Goal: Task Accomplishment & Management: Complete application form

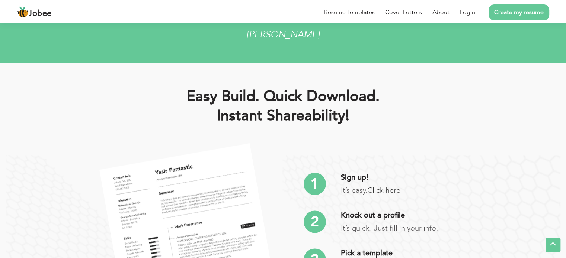
scroll to position [1264, 0]
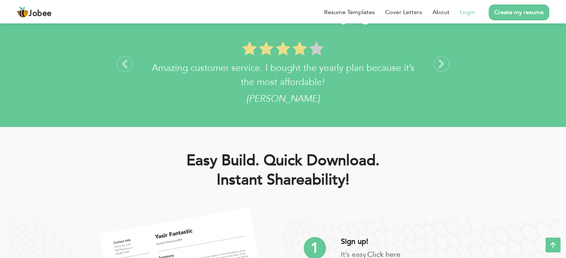
click at [473, 19] on li "Login" at bounding box center [462, 12] width 26 height 19
click at [467, 13] on link "Login" at bounding box center [467, 12] width 15 height 9
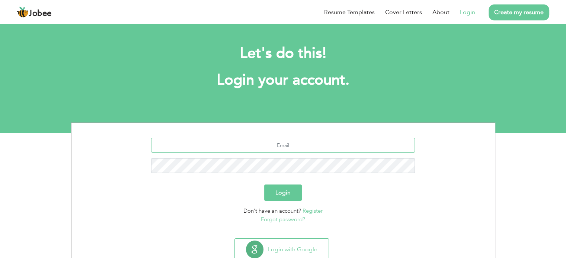
type input "[EMAIL_ADDRESS][DOMAIN_NAME]"
click at [286, 189] on button "Login" at bounding box center [283, 193] width 38 height 16
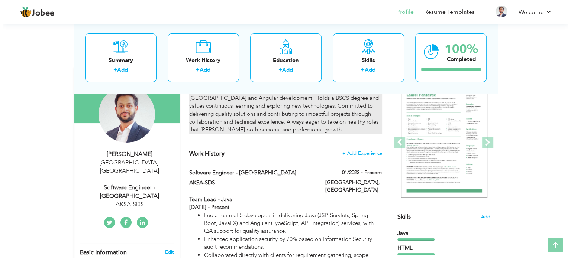
scroll to position [74, 0]
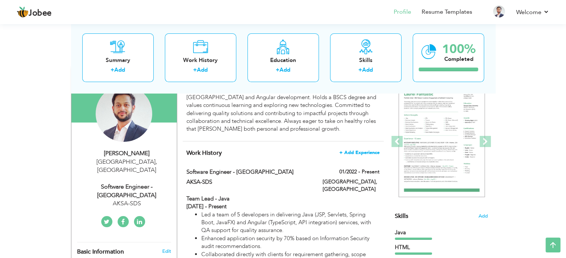
click at [344, 153] on span "+ Add Experience" at bounding box center [359, 152] width 40 height 5
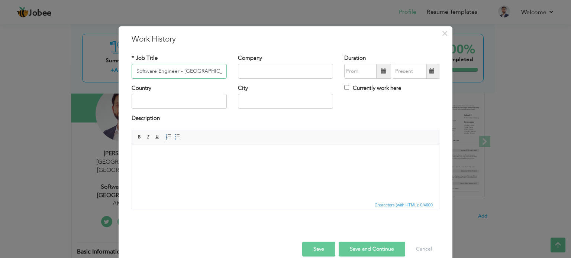
type input "Software Engineer - Java"
click at [243, 78] on input "text" at bounding box center [285, 71] width 95 height 15
type input "PRAL, FBR"
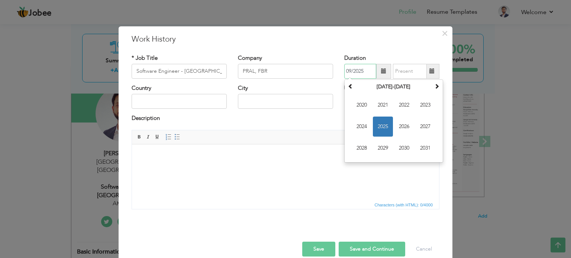
click at [373, 74] on input "09/2025" at bounding box center [360, 71] width 32 height 15
click at [379, 122] on span "2025" at bounding box center [383, 127] width 20 height 20
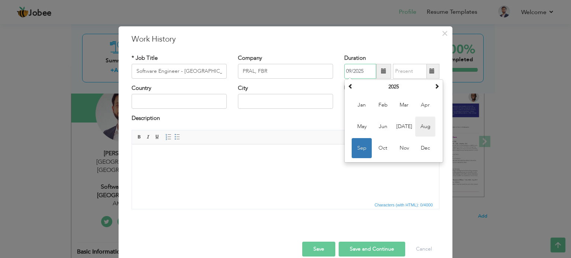
click at [422, 128] on span "Aug" at bounding box center [425, 127] width 20 height 20
type input "08/2025"
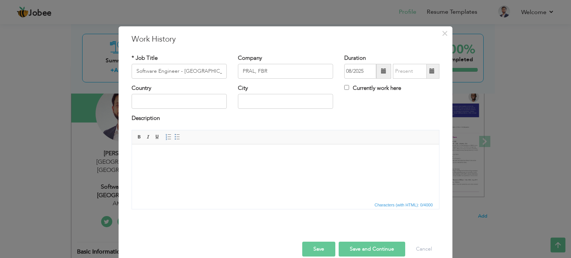
click at [384, 90] on label "Currently work here" at bounding box center [372, 88] width 57 height 8
click at [349, 90] on input "Currently work here" at bounding box center [346, 87] width 5 height 5
checkbox input "true"
click at [189, 97] on input "text" at bounding box center [179, 101] width 95 height 15
type input "Pakistan"
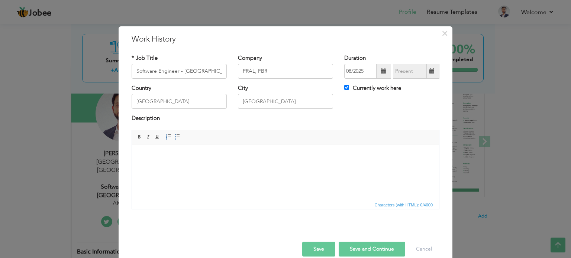
drag, startPoint x: 262, startPoint y: 109, endPoint x: 262, endPoint y: 102, distance: 6.7
click at [262, 102] on div "City ISLAMABAD" at bounding box center [285, 99] width 106 height 30
click at [262, 102] on input "ISLAMABAD" at bounding box center [285, 101] width 95 height 15
type input "Islamabad"
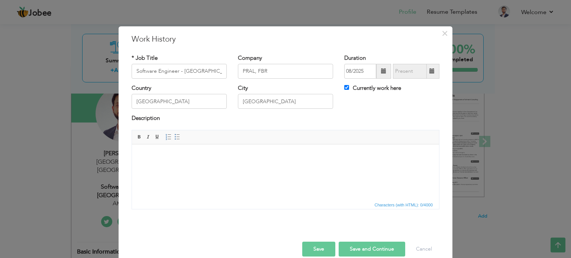
click at [225, 125] on div "Description" at bounding box center [285, 122] width 319 height 15
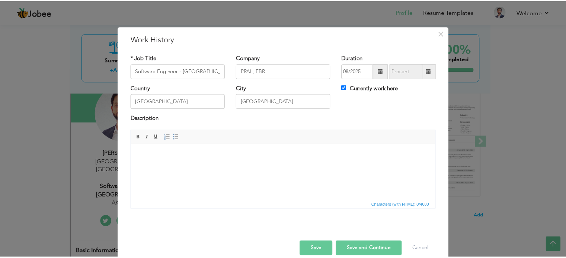
scroll to position [11, 0]
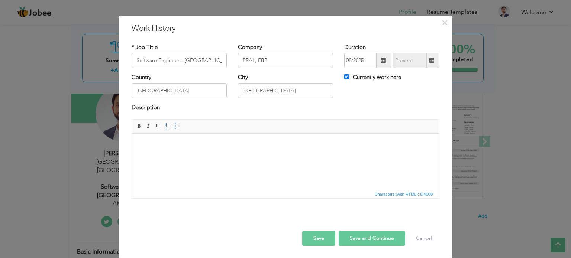
click at [352, 237] on button "Save and Continue" at bounding box center [372, 238] width 67 height 15
checkbox input "false"
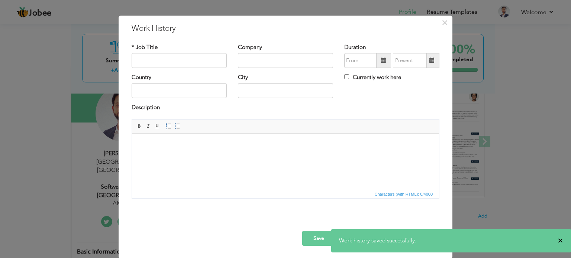
click at [560, 241] on span "×" at bounding box center [561, 240] width 6 height 7
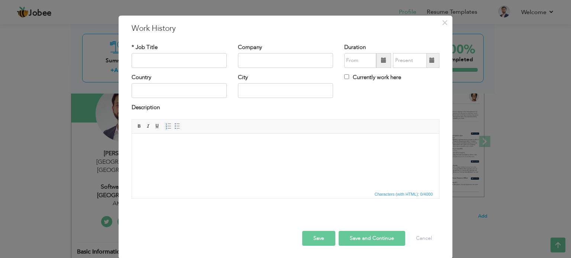
click at [316, 231] on button "Save" at bounding box center [318, 238] width 33 height 15
click at [443, 23] on span "×" at bounding box center [445, 22] width 6 height 13
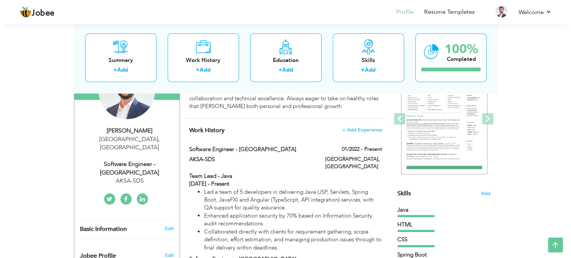
scroll to position [92, 0]
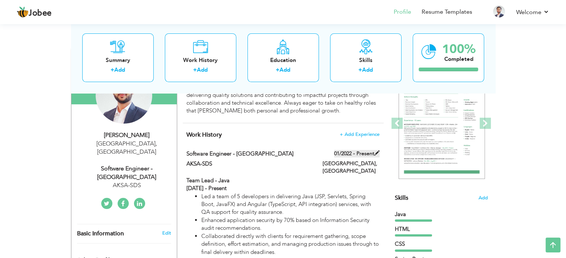
click at [378, 152] on span at bounding box center [376, 153] width 5 height 5
type input "Software Engineer - Java"
type input "AKSA-SDS"
type input "01/2022"
type input "Pakistan"
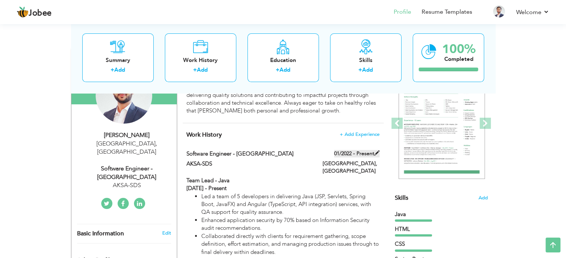
type input "Islamabad"
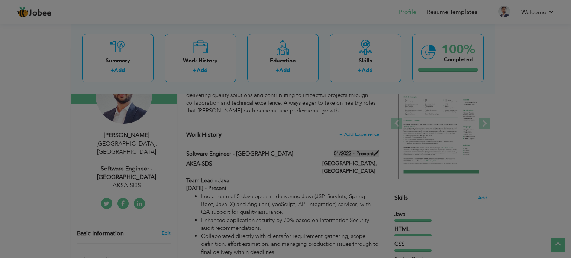
scroll to position [0, 0]
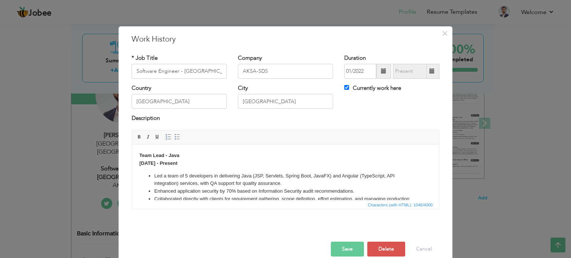
click at [347, 89] on label "Currently work here" at bounding box center [372, 88] width 57 height 8
click at [347, 89] on input "Currently work here" at bounding box center [346, 87] width 5 height 5
checkbox input "false"
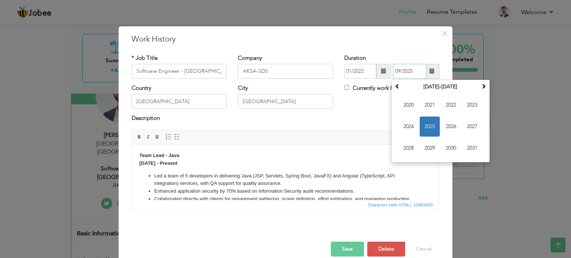
click at [412, 73] on input "09/2025" at bounding box center [410, 71] width 34 height 15
click at [432, 125] on span "2025" at bounding box center [430, 127] width 20 height 20
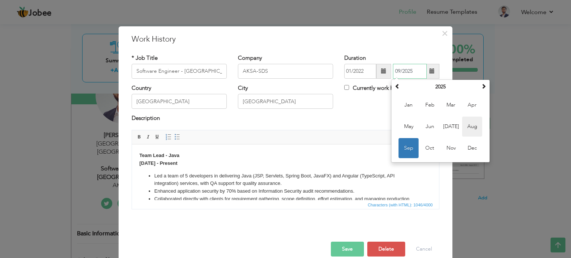
click at [464, 127] on span "Aug" at bounding box center [472, 127] width 20 height 20
type input "08/2025"
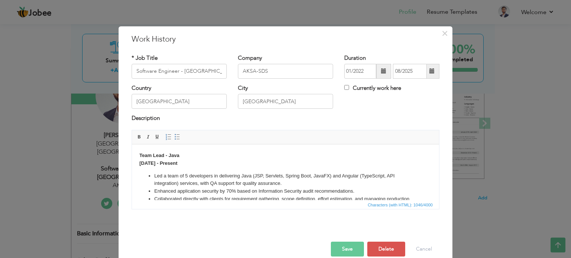
scroll to position [74, 0]
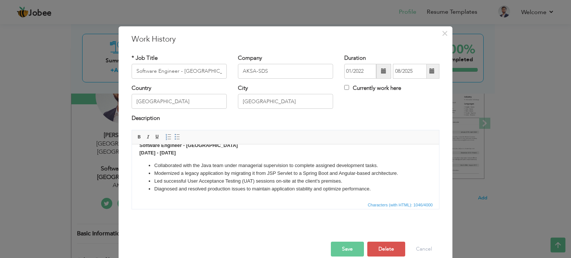
click at [351, 242] on button "Save" at bounding box center [347, 249] width 33 height 15
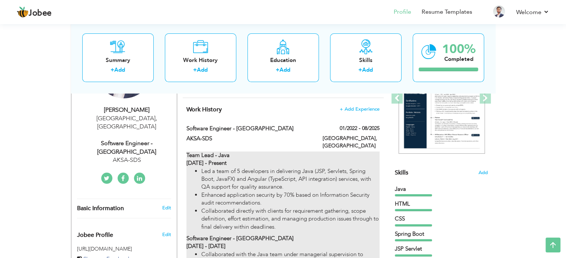
scroll to position [117, 0]
click at [274, 191] on li "Enhanced application security by 70% based on Information Security audit recomm…" at bounding box center [290, 199] width 178 height 16
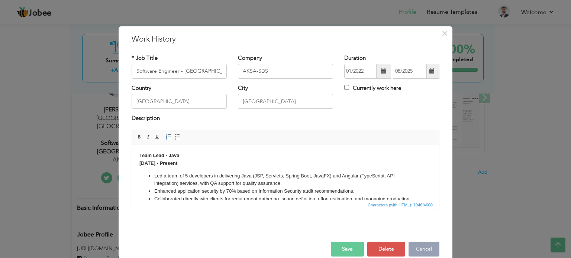
click at [417, 251] on button "Cancel" at bounding box center [424, 249] width 31 height 15
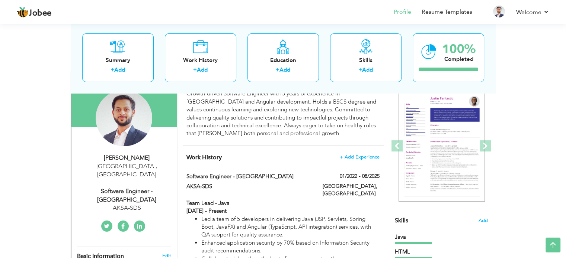
scroll to position [68, 0]
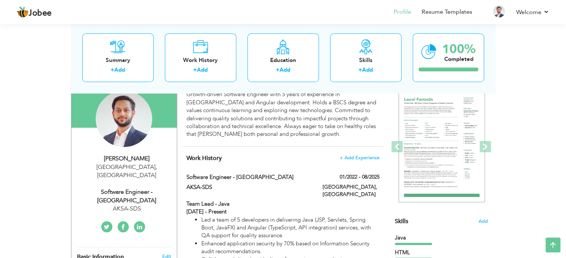
click at [359, 161] on h4 "Work History + Add Experience" at bounding box center [282, 158] width 193 height 7
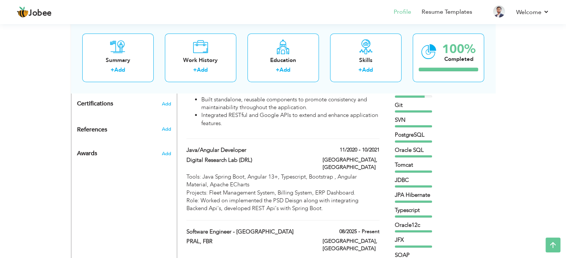
scroll to position [381, 0]
click at [379, 203] on div "Work History + Add Experience Software Engineer - Java 01/2022 - 08/2025 Softwa…" at bounding box center [283, 47] width 201 height 425
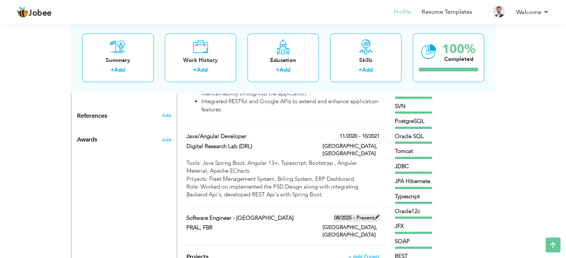
scroll to position [399, 0]
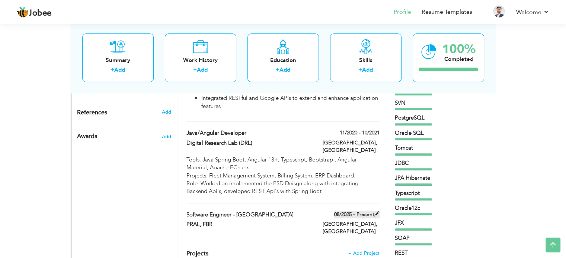
click at [374, 212] on span at bounding box center [376, 214] width 5 height 5
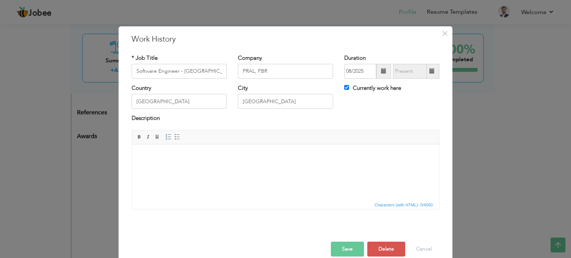
click at [377, 167] on html at bounding box center [285, 155] width 307 height 23
click at [381, 246] on button "Delete" at bounding box center [386, 249] width 38 height 15
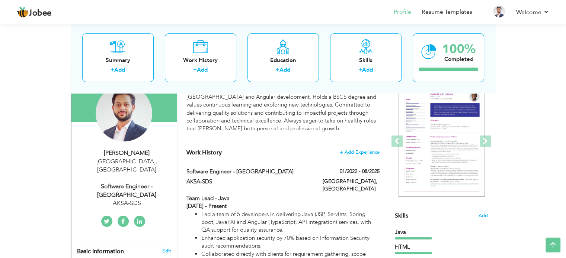
scroll to position [73, 0]
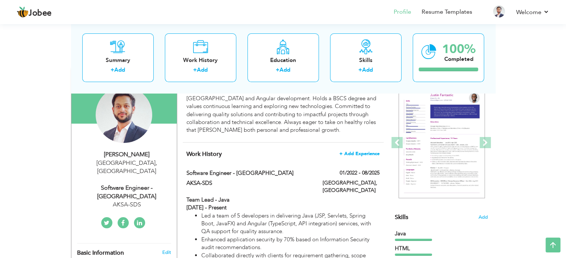
click at [349, 151] on span "+ Add Experience" at bounding box center [359, 153] width 40 height 5
checkbox input "false"
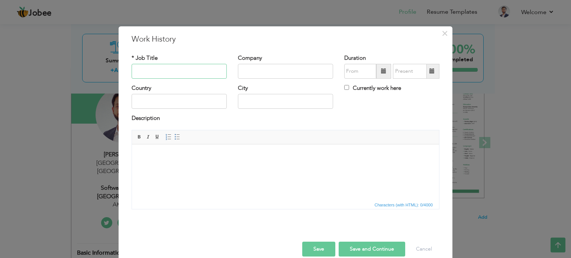
click at [162, 77] on input "text" at bounding box center [179, 71] width 95 height 15
type input "Software Engineer - Java"
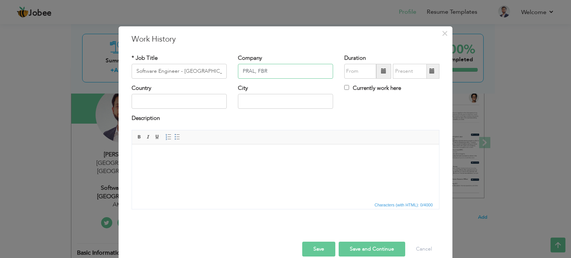
type input "PRAL, FBR"
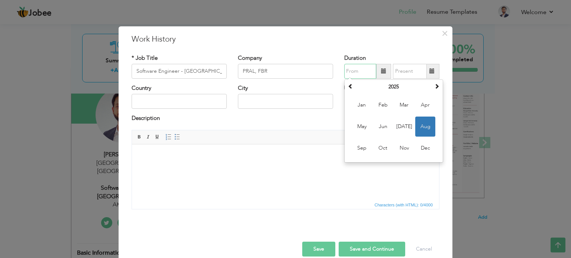
click at [417, 126] on span "Aug" at bounding box center [425, 127] width 20 height 20
type input "08/2025"
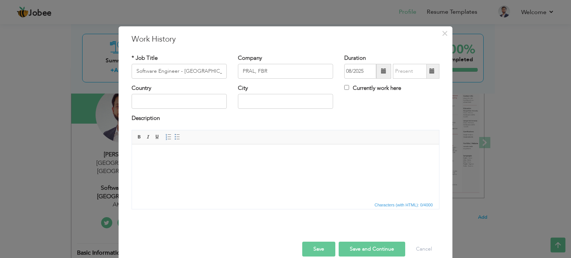
click at [368, 93] on div "Currently work here" at bounding box center [391, 89] width 95 height 10
click at [354, 88] on label "Currently work here" at bounding box center [372, 88] width 57 height 8
click at [349, 88] on input "Currently work here" at bounding box center [346, 87] width 5 height 5
checkbox input "true"
click at [182, 104] on input "text" at bounding box center [179, 101] width 95 height 15
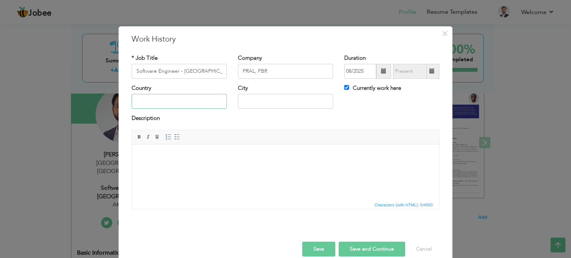
type input "Pakistan"
click at [265, 104] on input "ISLAMABAD" at bounding box center [285, 101] width 95 height 15
type input "Islamabad"
click at [300, 154] on body at bounding box center [285, 156] width 292 height 8
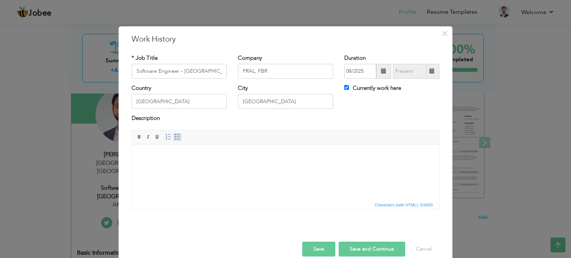
click at [173, 136] on link "Insert/Remove Bulleted List" at bounding box center [177, 137] width 8 height 8
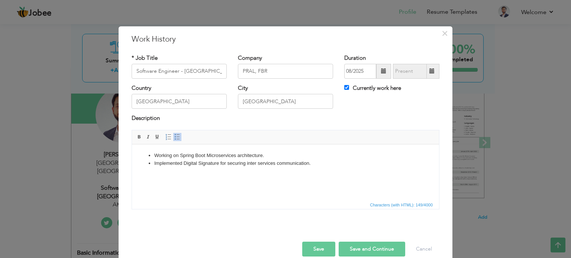
click at [326, 248] on button "Save" at bounding box center [318, 249] width 33 height 15
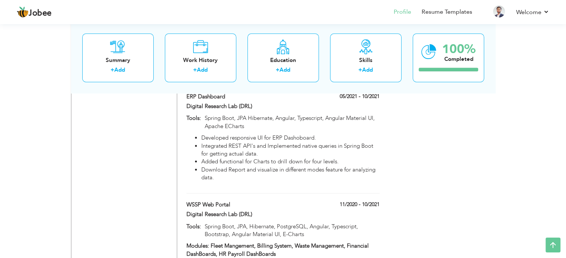
scroll to position [1002, 0]
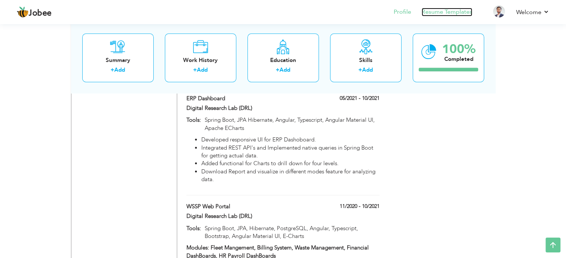
click at [434, 8] on link "Resume Templates" at bounding box center [446, 12] width 51 height 9
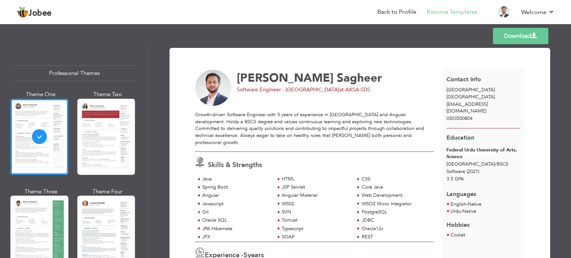
click at [503, 38] on link "Download" at bounding box center [520, 36] width 55 height 16
